Goal: Transaction & Acquisition: Purchase product/service

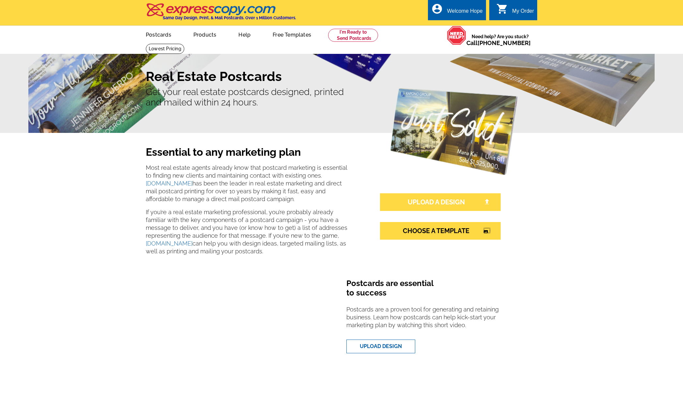
click at [437, 199] on link "UPLOAD A DESIGN" at bounding box center [440, 202] width 121 height 18
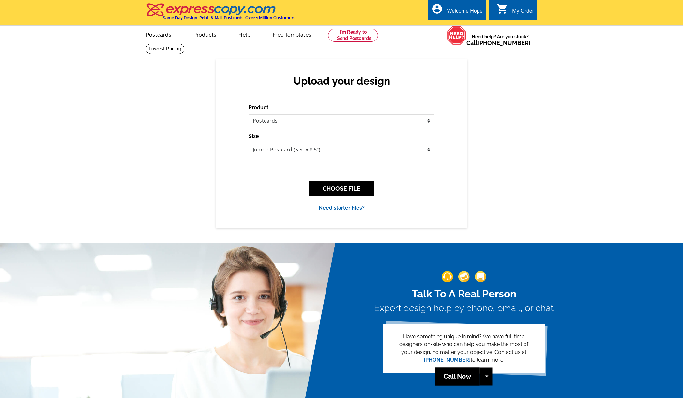
click at [282, 151] on select "Jumbo Postcard (5.5" x 8.5") Regular Postcard (4.25" x 5.6") Panoramic Postcard…" at bounding box center [342, 149] width 186 height 13
select select "1"
click at [249, 143] on select "Jumbo Postcard (5.5" x 8.5") Regular Postcard (4.25" x 5.6") Panoramic Postcard…" at bounding box center [342, 149] width 186 height 13
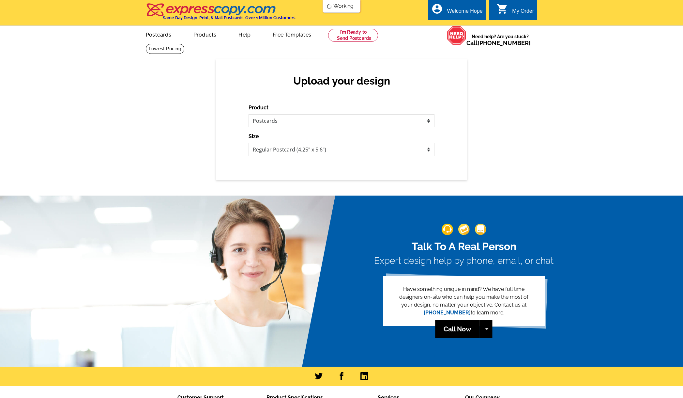
click at [322, 191] on div "Talk To A Real Person Expert design help by phone, email, or chat Have somethin…" at bounding box center [341, 273] width 683 height 187
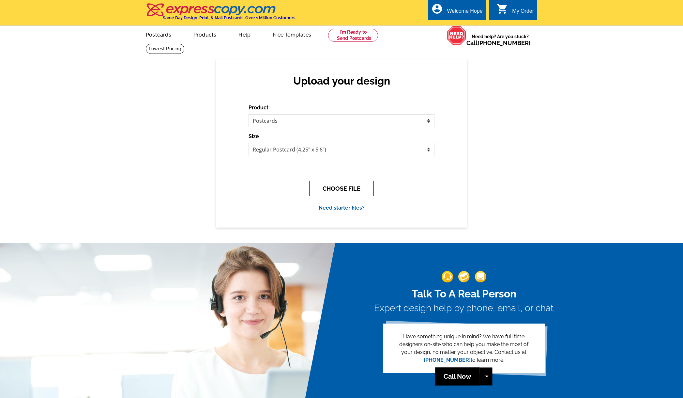
click at [334, 185] on button "CHOOSE FILE" at bounding box center [341, 188] width 65 height 15
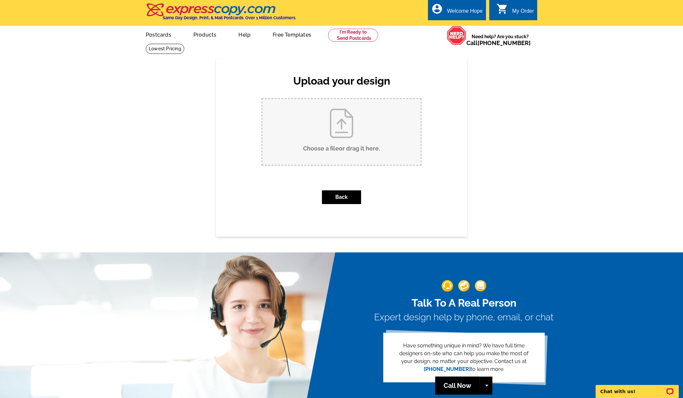
click at [349, 130] on input "Choose a file or drag it here ." at bounding box center [341, 132] width 159 height 66
type input "C:\fakepath\TaylorLane_stan-chandler_postcard.pdf"
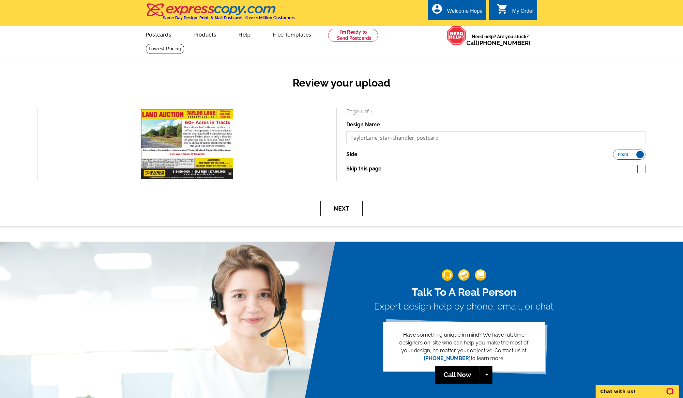
click at [350, 209] on button "Next" at bounding box center [341, 208] width 42 height 15
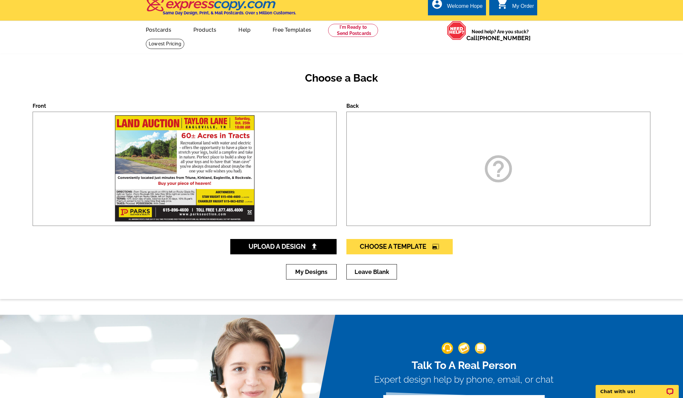
scroll to position [5, 0]
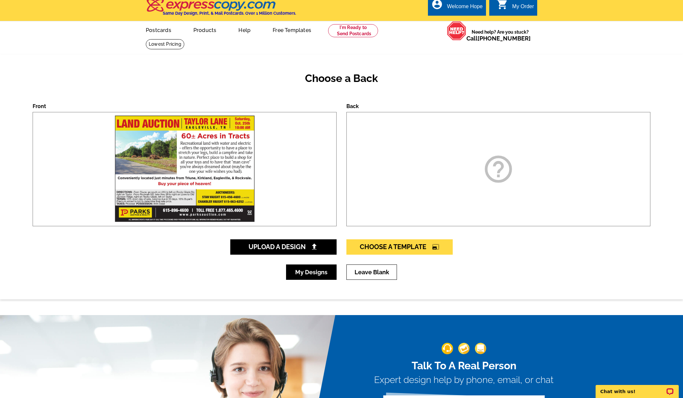
click at [308, 274] on link "My Designs" at bounding box center [311, 271] width 51 height 15
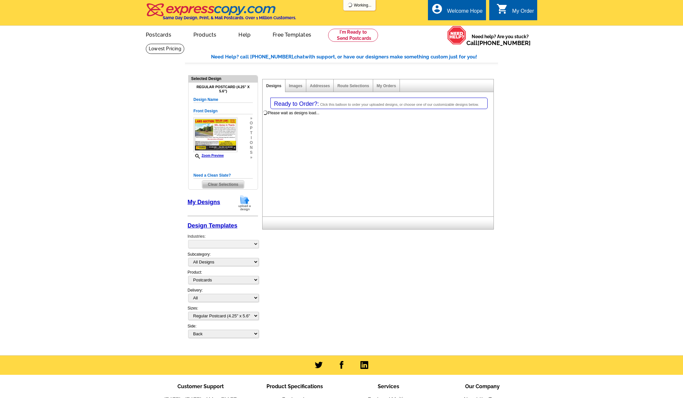
select select "1"
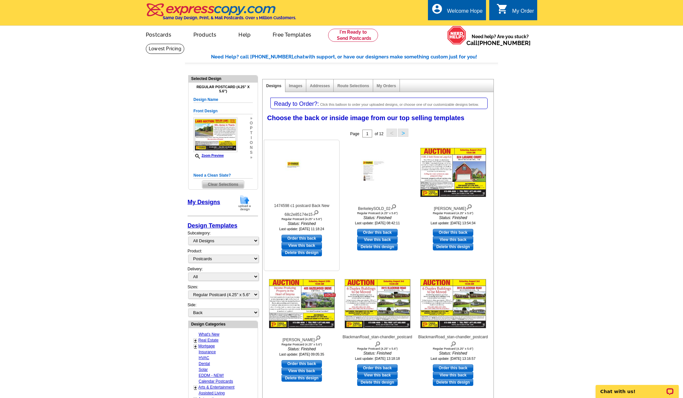
click at [299, 237] on link "Order this back" at bounding box center [302, 238] width 40 height 7
select select "front"
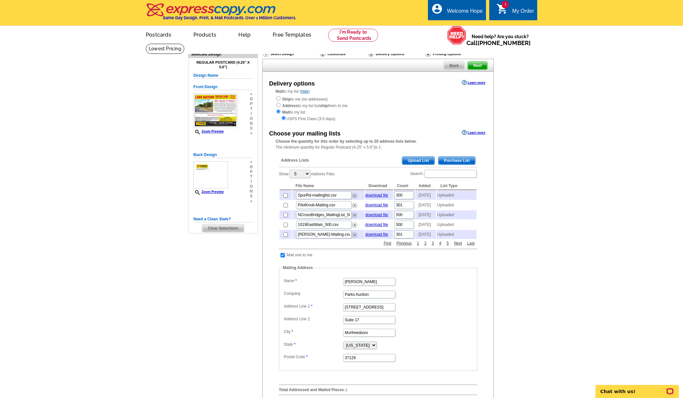
click at [421, 158] on span "Upload List" at bounding box center [418, 161] width 32 height 8
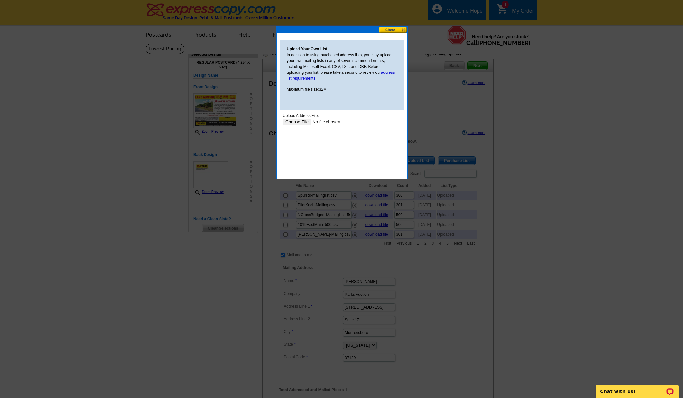
click at [304, 122] on input "file" at bounding box center [324, 121] width 83 height 7
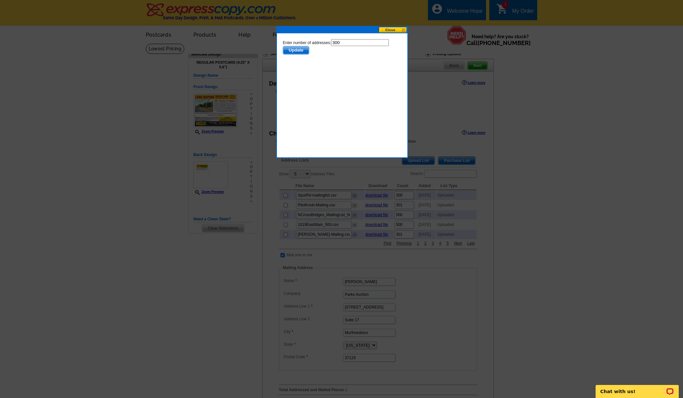
click at [290, 49] on span "Update" at bounding box center [296, 50] width 26 height 8
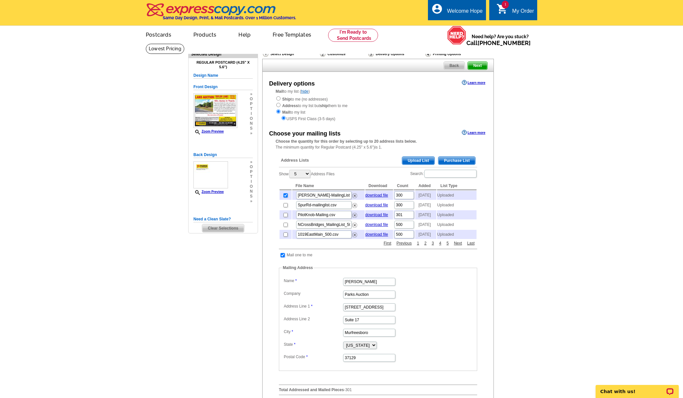
click at [282, 257] on input "checkbox" at bounding box center [283, 255] width 4 height 4
checkbox input "false"
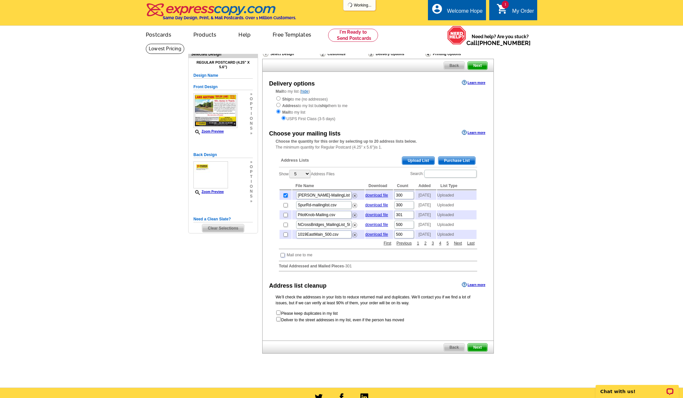
scroll to position [142, 0]
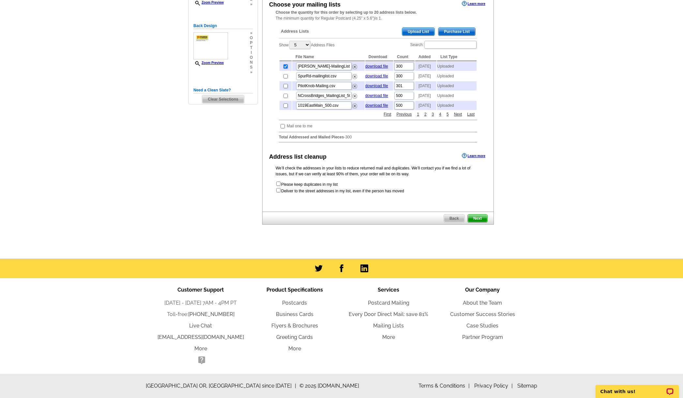
click at [483, 218] on span "Next" at bounding box center [478, 218] width 20 height 8
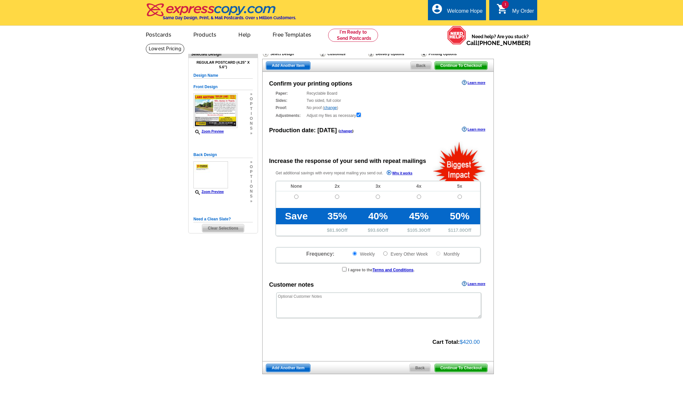
radio input "false"
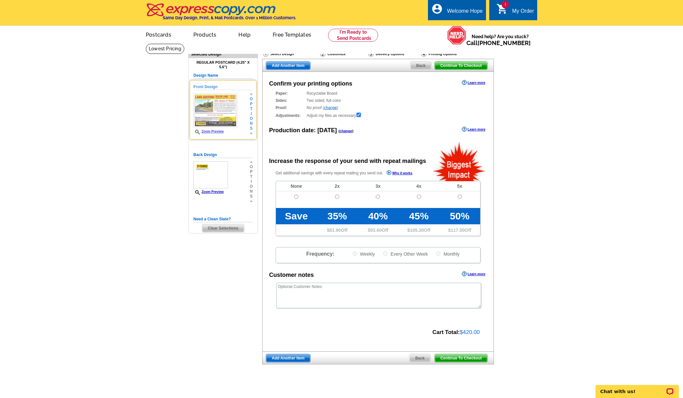
click at [223, 108] on img at bounding box center [215, 110] width 44 height 35
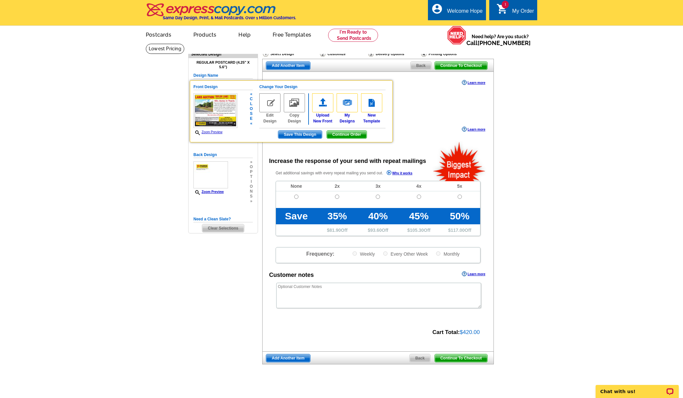
click at [214, 132] on link "Zoom Preview" at bounding box center [207, 132] width 29 height 4
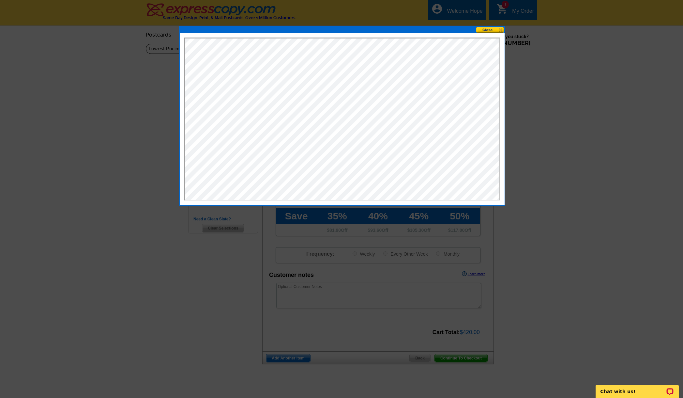
click at [487, 29] on button at bounding box center [490, 30] width 29 height 6
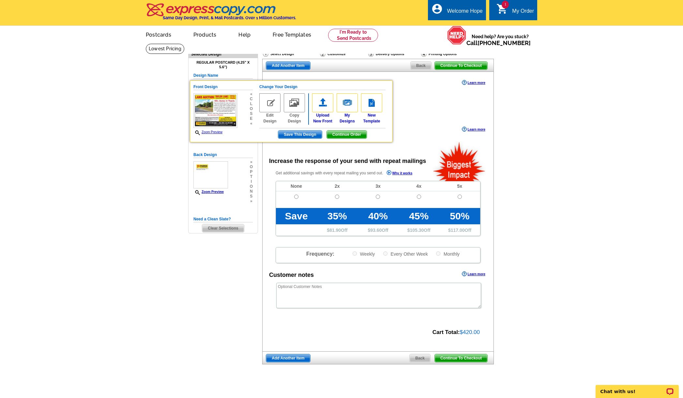
drag, startPoint x: 399, startPoint y: 147, endPoint x: 394, endPoint y: 147, distance: 4.9
click at [399, 147] on div "Confirm your printing options Learn more Paper: Recyclable Board Select a diffe…" at bounding box center [378, 211] width 232 height 279
click at [296, 198] on input "radio" at bounding box center [296, 196] width 4 height 4
radio input "true"
click at [374, 146] on div "Confirm your printing options Learn more Paper: Recyclable Board Select a diffe…" at bounding box center [378, 211] width 232 height 279
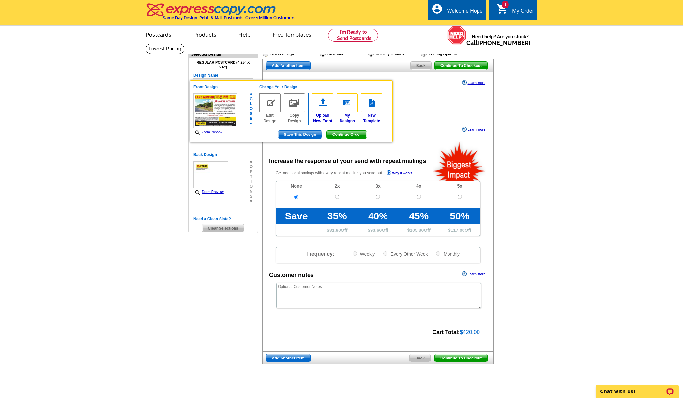
click at [211, 87] on h5 "Front Design" at bounding box center [222, 87] width 59 height 6
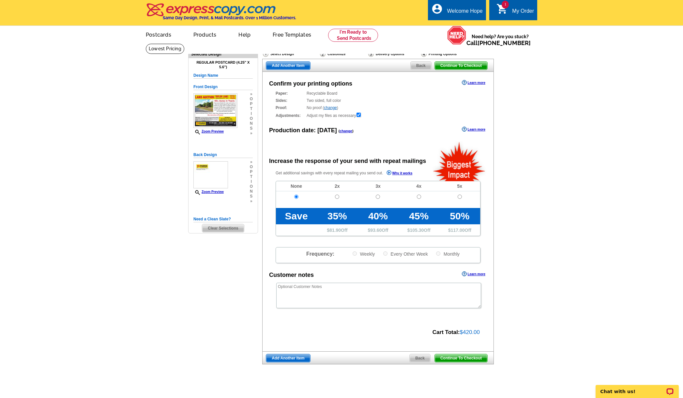
click at [461, 357] on span "Continue To Checkout" at bounding box center [461, 358] width 53 height 8
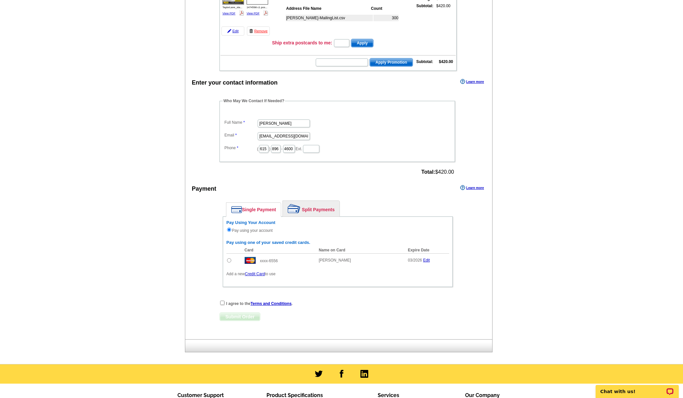
scroll to position [114, 0]
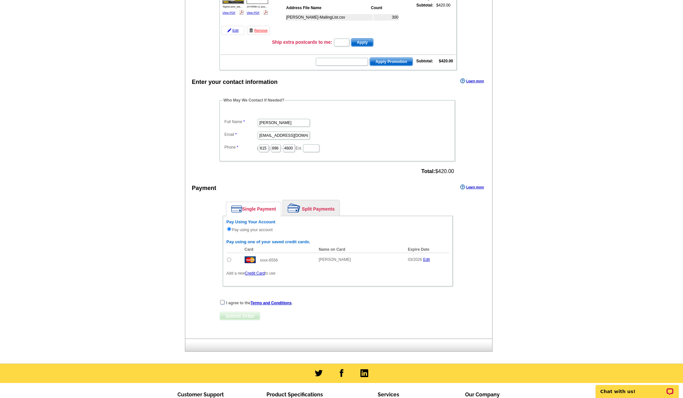
click at [223, 301] on input "checkbox" at bounding box center [222, 302] width 4 height 4
checkbox input "true"
click at [235, 316] on span "Submit Order" at bounding box center [240, 316] width 40 height 8
